Goal: Information Seeking & Learning: Learn about a topic

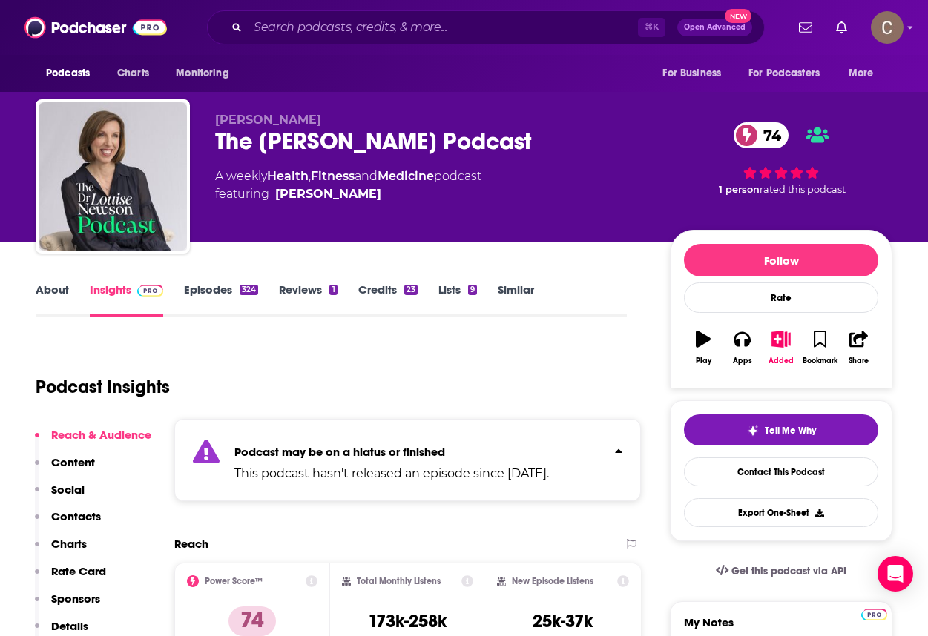
scroll to position [177, 0]
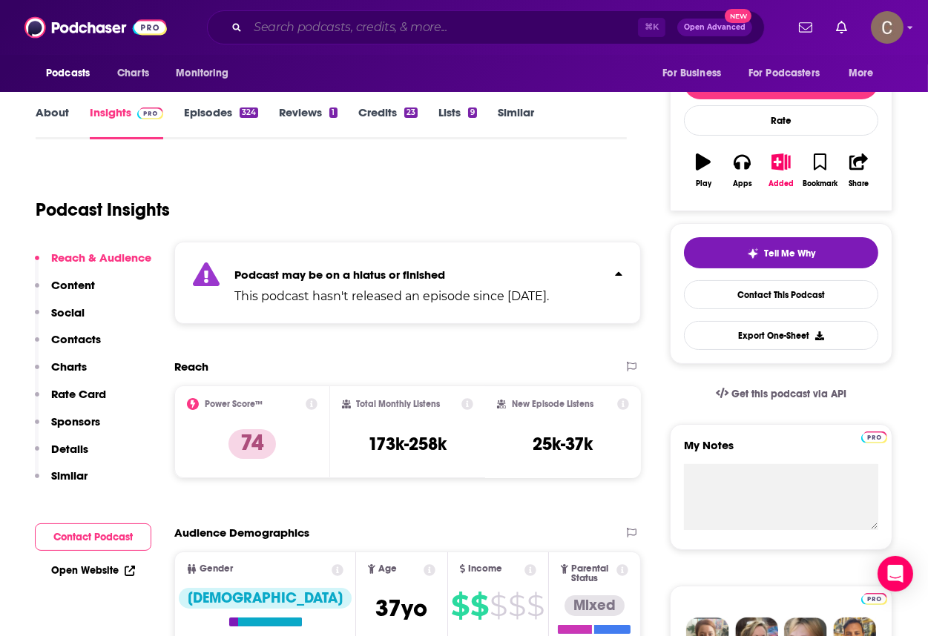
click at [346, 33] on input "Search podcasts, credits, & more..." at bounding box center [443, 28] width 390 height 24
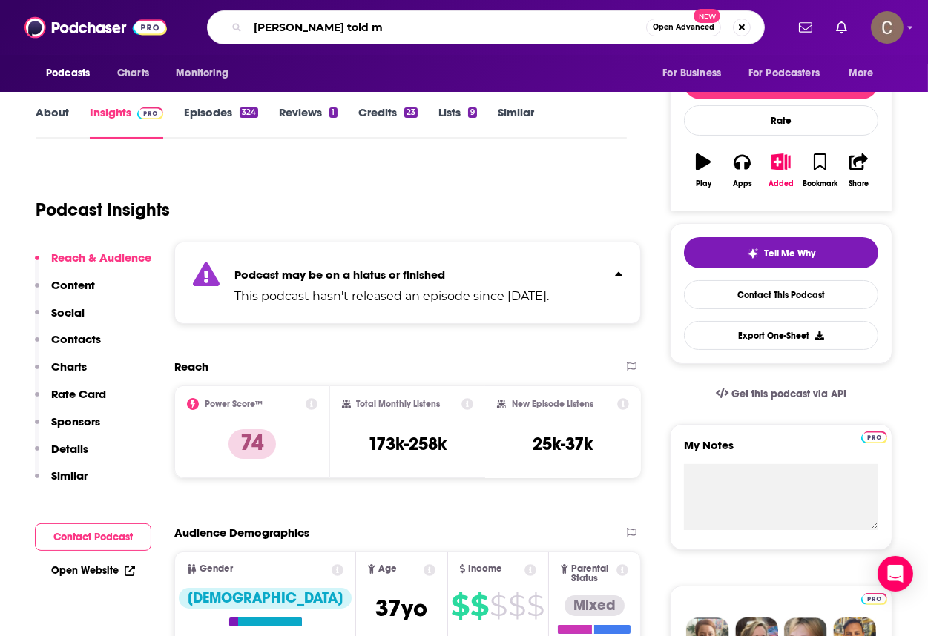
type input "[PERSON_NAME] told me"
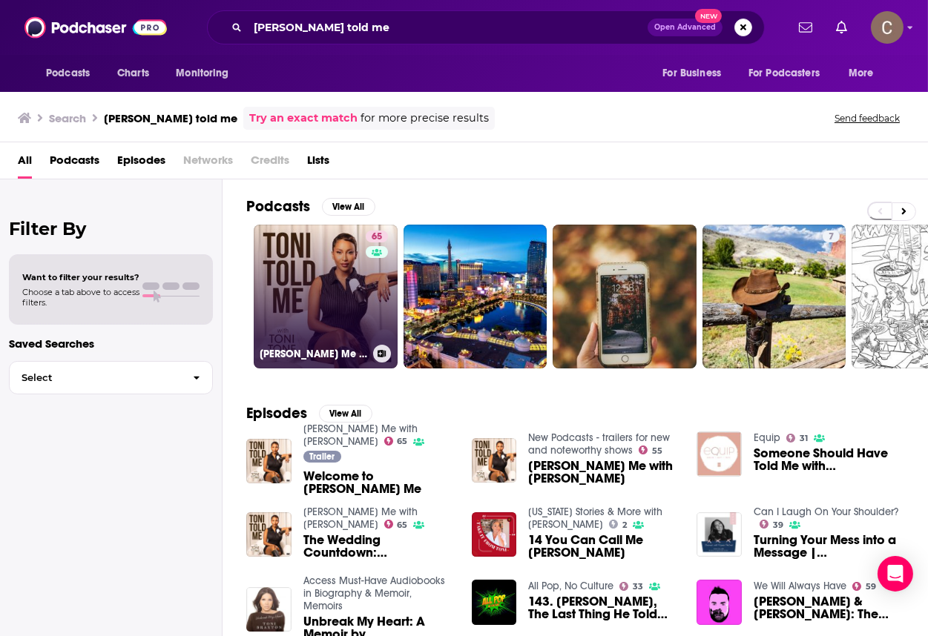
click at [318, 287] on link "65 [PERSON_NAME] Me with [PERSON_NAME]" at bounding box center [326, 297] width 144 height 144
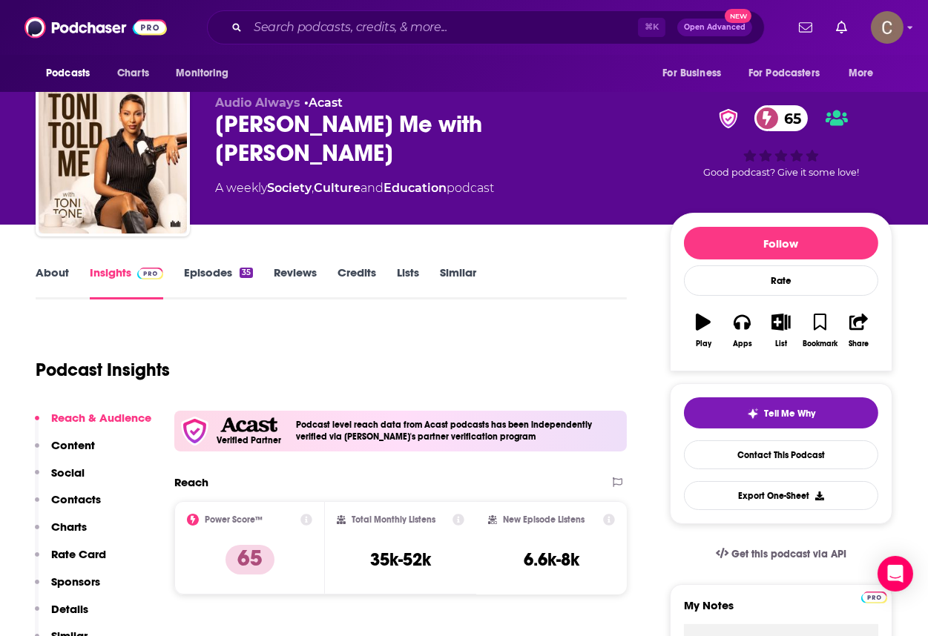
scroll to position [6, 0]
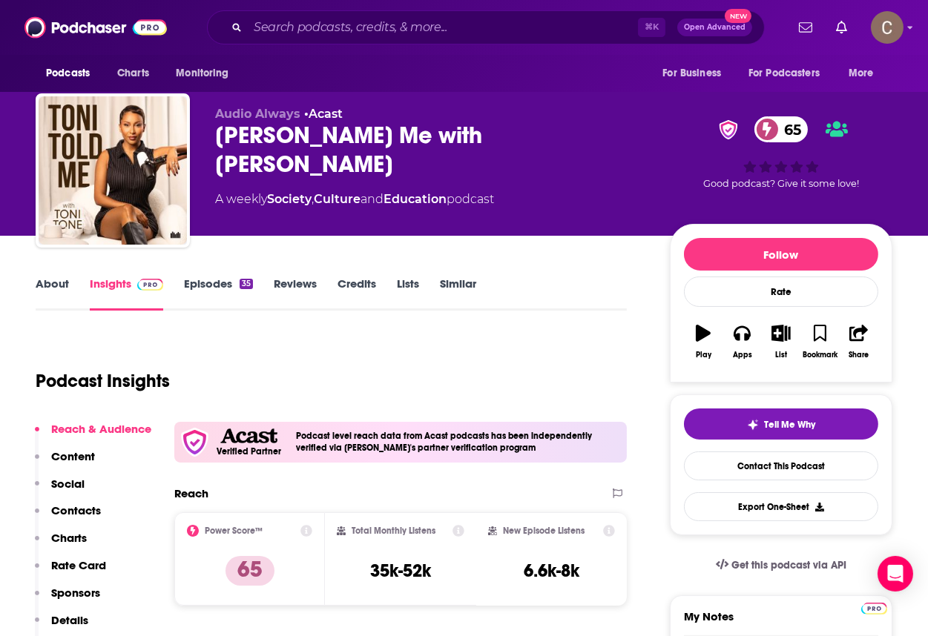
click at [211, 277] on link "Episodes 35" at bounding box center [218, 294] width 69 height 34
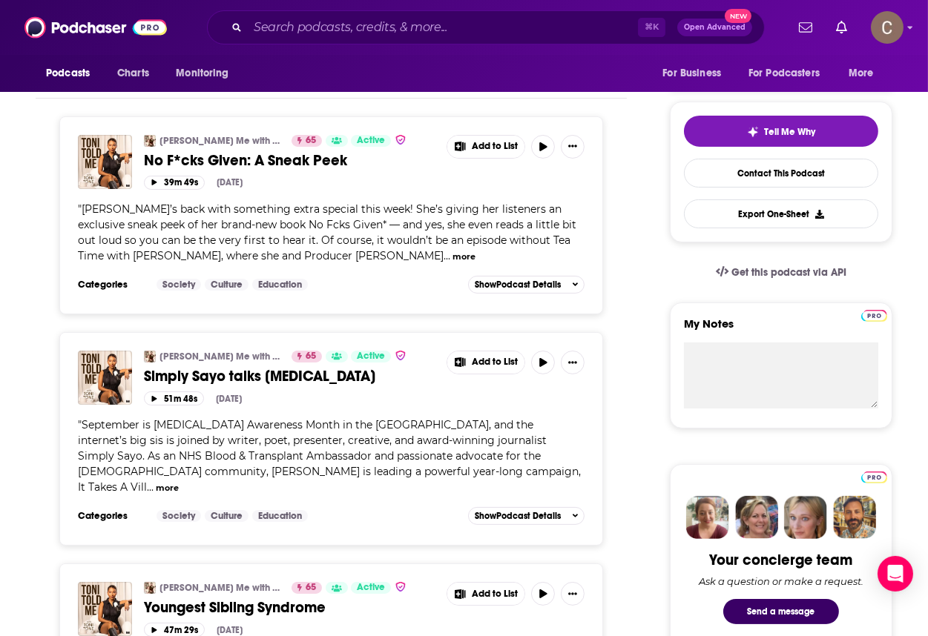
scroll to position [300, 0]
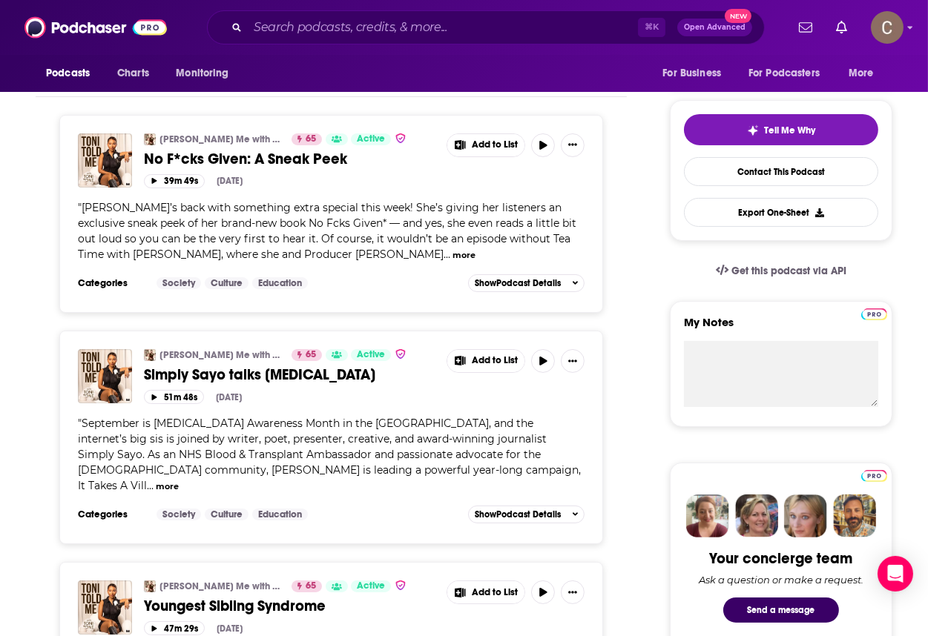
click at [452, 251] on button "more" at bounding box center [463, 255] width 23 height 13
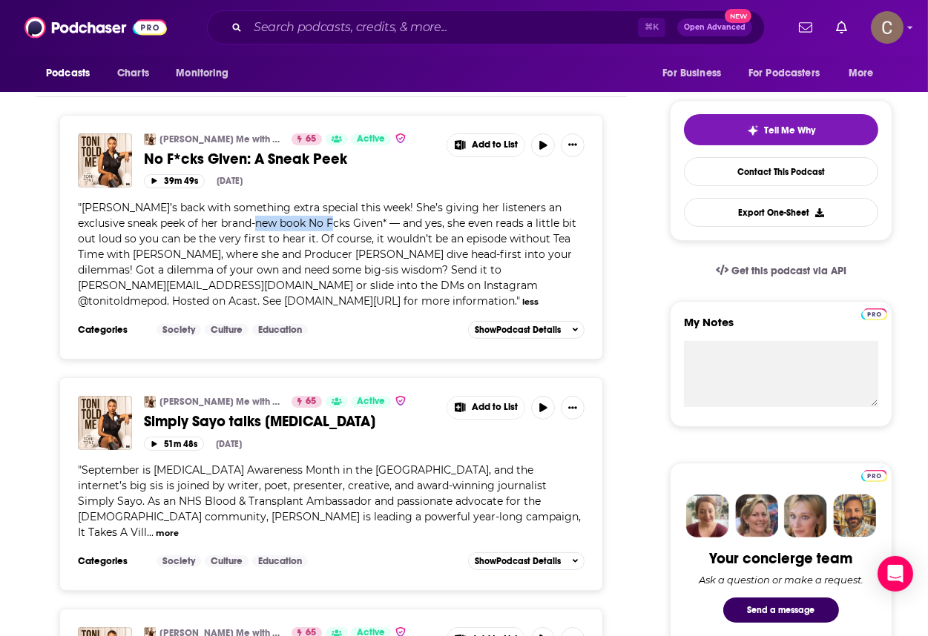
drag, startPoint x: 299, startPoint y: 225, endPoint x: 232, endPoint y: 223, distance: 66.7
click at [232, 223] on span "[PERSON_NAME]’s back with something extra special this week! She’s giving her l…" at bounding box center [327, 254] width 498 height 107
drag, startPoint x: 232, startPoint y: 223, endPoint x: 285, endPoint y: 223, distance: 52.6
click at [285, 223] on span "[PERSON_NAME]’s back with something extra special this week! She’s giving her l…" at bounding box center [327, 254] width 498 height 107
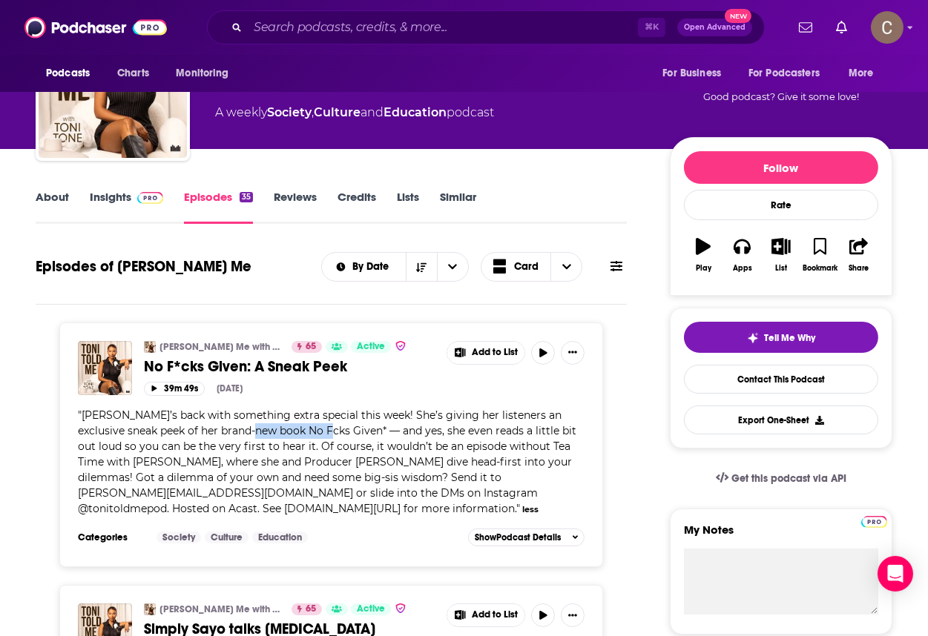
scroll to position [0, 0]
